Goal: Task Accomplishment & Management: Complete application form

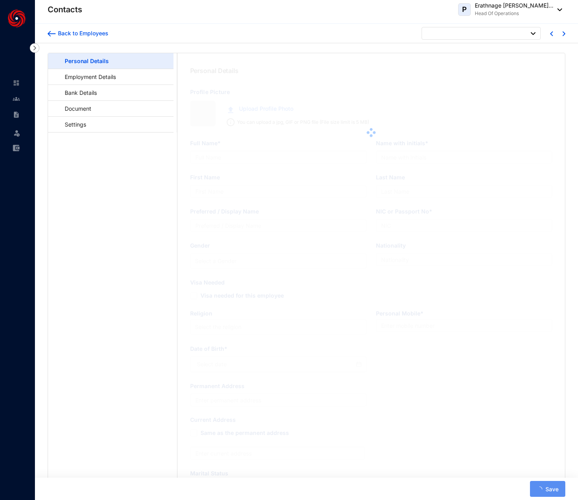
type input "Herath [PERSON_NAME] Sasanga Herath"
type input "HMRS Herath"
type input "Ranuka"
type input "Herath"
type input "Ranuka"
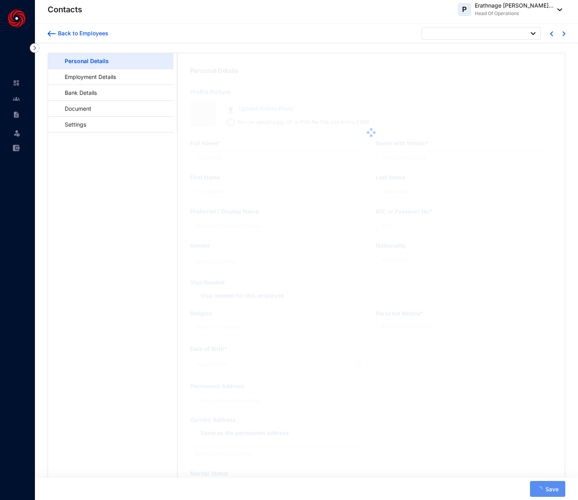
type input "911072858"
type input "Sinhala"
type input "0715386159"
radio input "true"
type input "[DATE]"
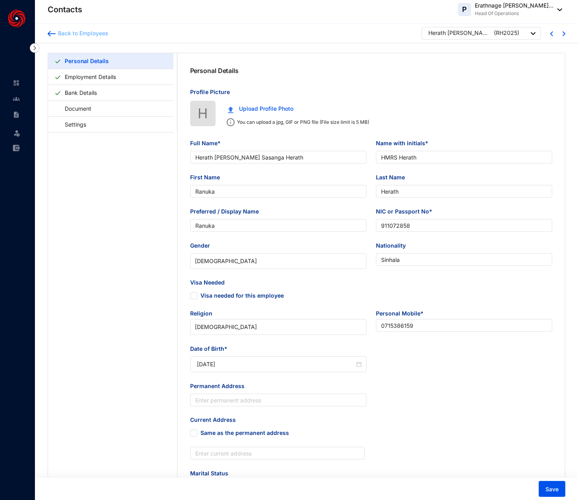
click at [57, 33] on div "Back to Employees" at bounding box center [82, 33] width 53 height 8
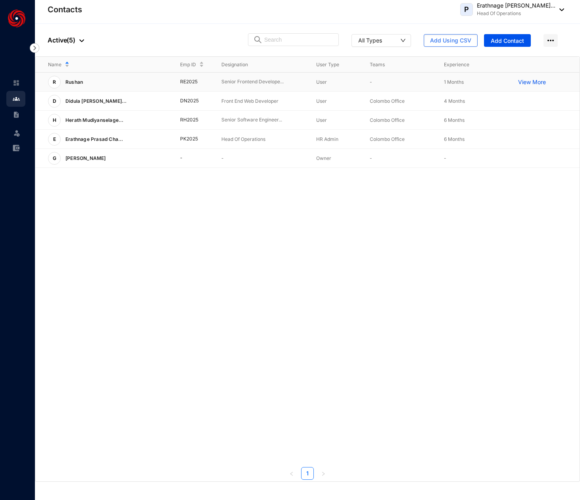
click at [91, 83] on div "[PERSON_NAME]" at bounding box center [107, 82] width 119 height 13
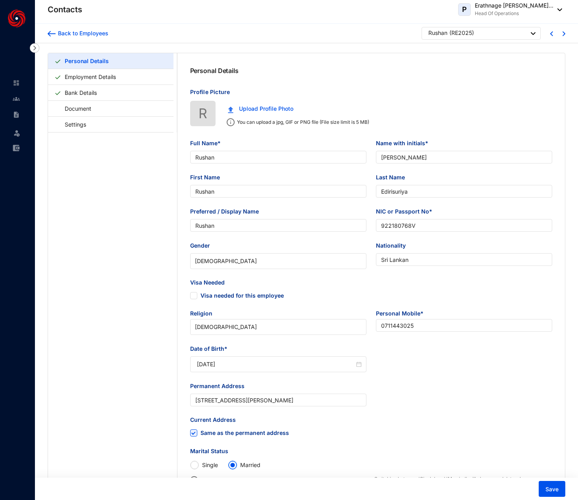
type input "Rushan"
type input "[PERSON_NAME]"
type input "Rushan"
type input "Edirisuriya"
type input "Rushan"
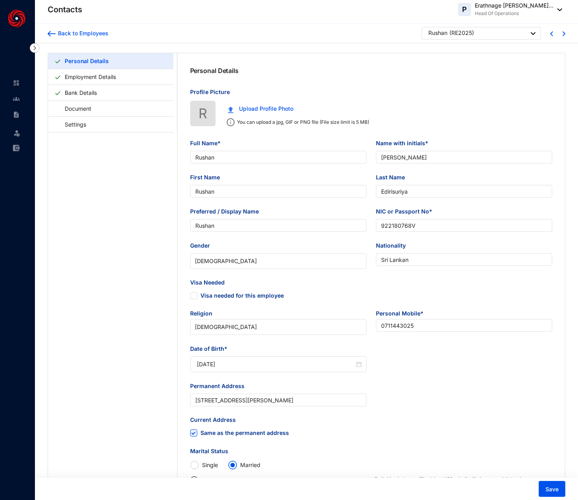
type input "922180768V"
type input "Sri Lankan"
type input "0711443025"
type input "[STREET_ADDRESS][PERSON_NAME]"
checkbox input "true"
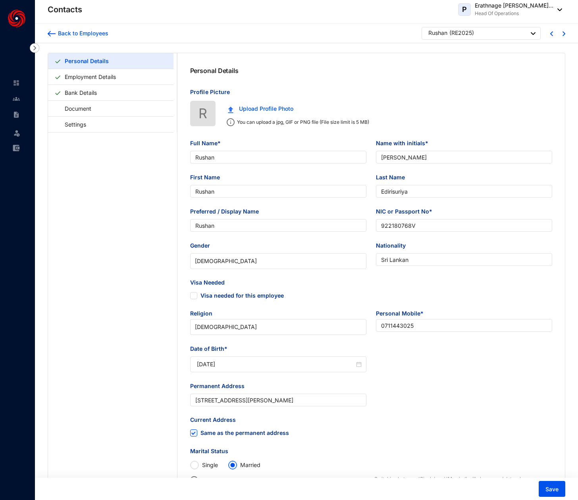
type input "[DATE]"
click at [67, 96] on link "Bank Details" at bounding box center [80, 92] width 38 height 16
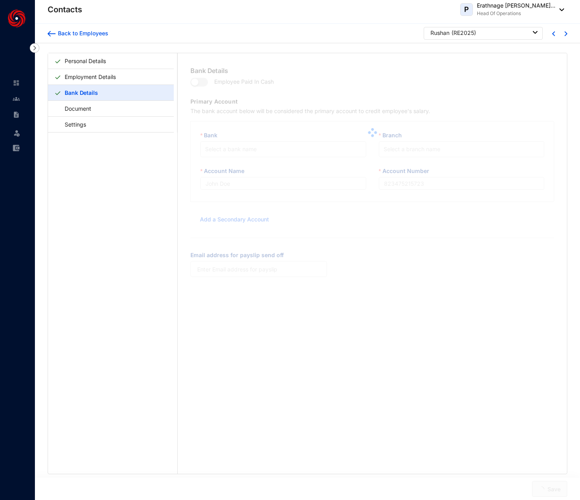
type input "[PERSON_NAME]"
type input "1123213"
type input "[EMAIL_ADDRESS][DOMAIN_NAME]"
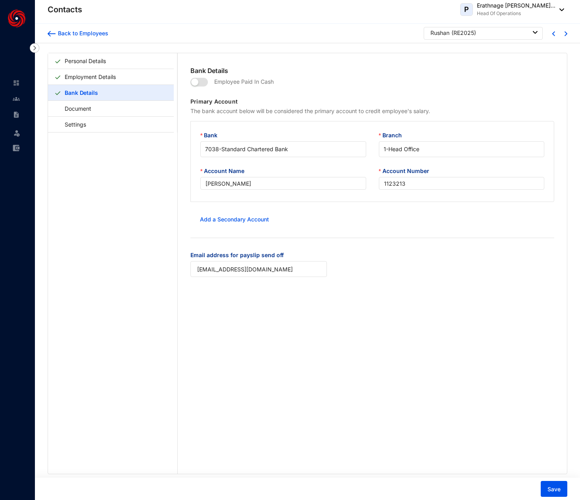
click at [81, 84] on link "Bank Details" at bounding box center [81, 92] width 40 height 16
click at [81, 118] on link "Settings" at bounding box center [71, 124] width 35 height 16
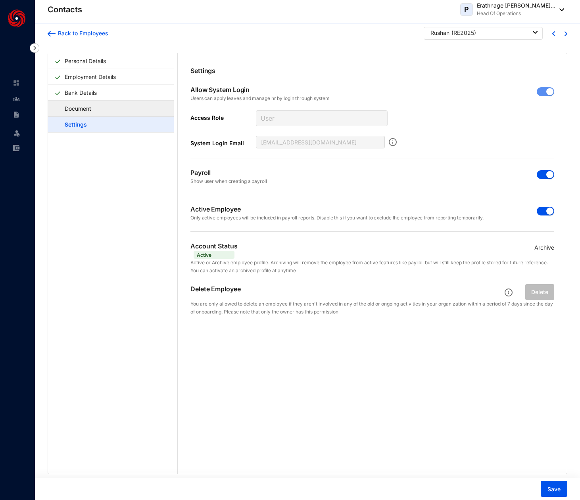
click at [94, 107] on link "Document" at bounding box center [74, 108] width 40 height 16
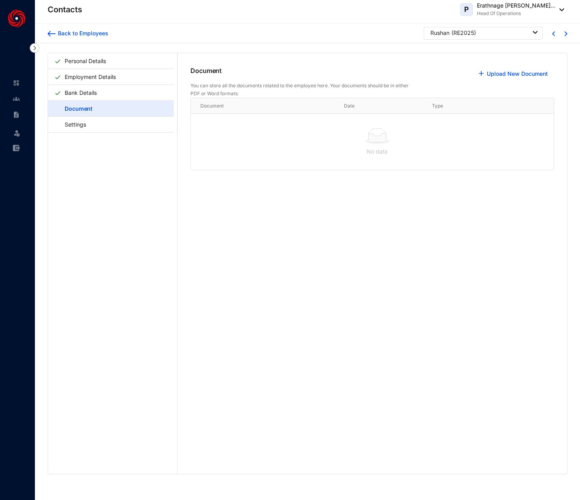
click at [95, 101] on link "Document" at bounding box center [74, 108] width 41 height 16
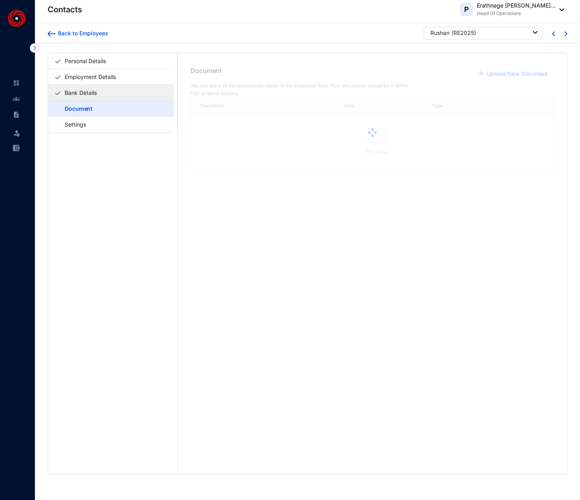
click at [100, 94] on link "Bank Details" at bounding box center [80, 92] width 38 height 16
